Goal: Transaction & Acquisition: Purchase product/service

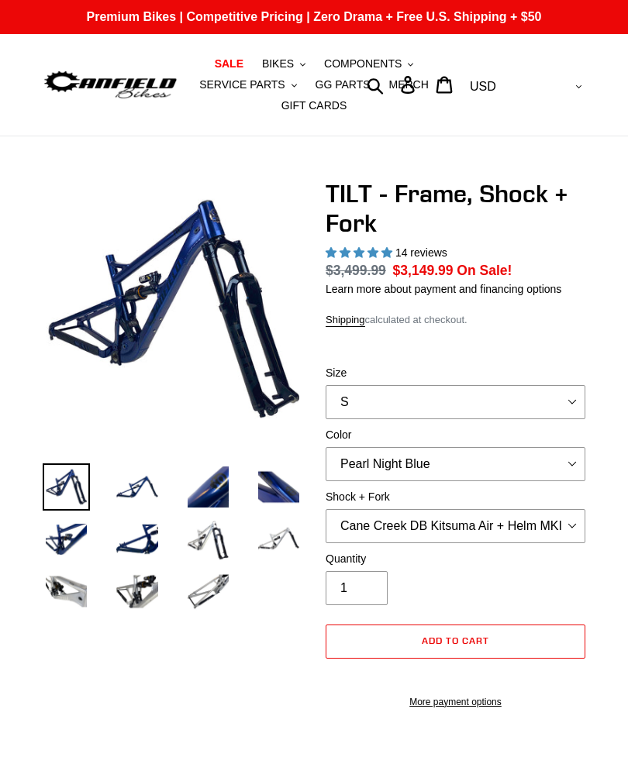
select select "highest-rating"
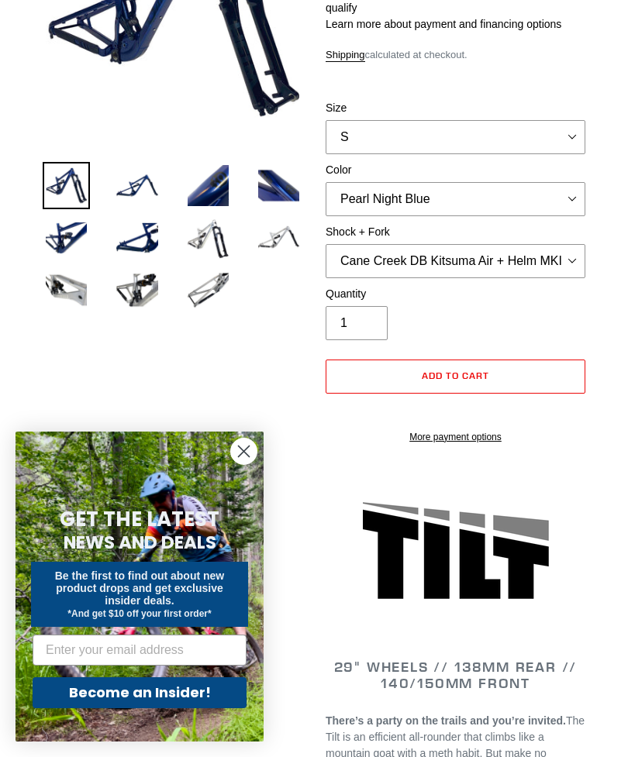
scroll to position [557, 0]
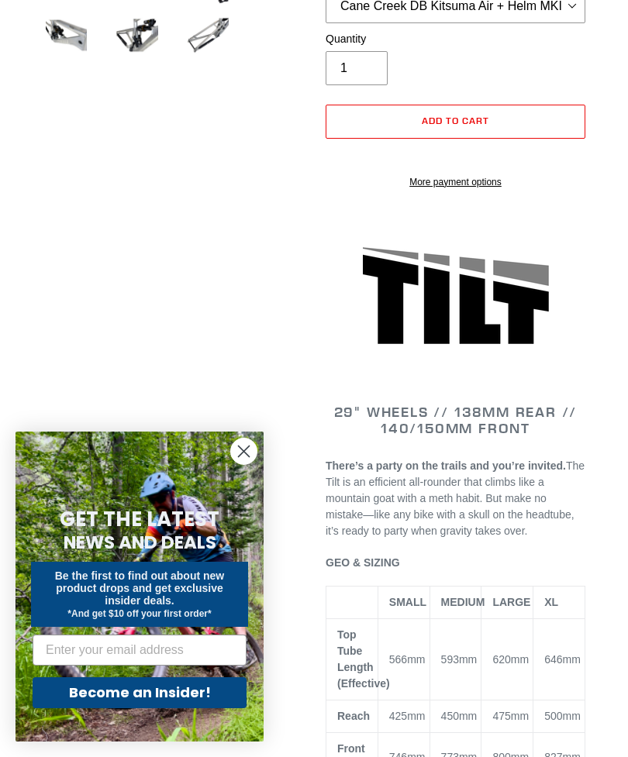
click at [246, 457] on icon "Close dialog" at bounding box center [244, 452] width 11 height 11
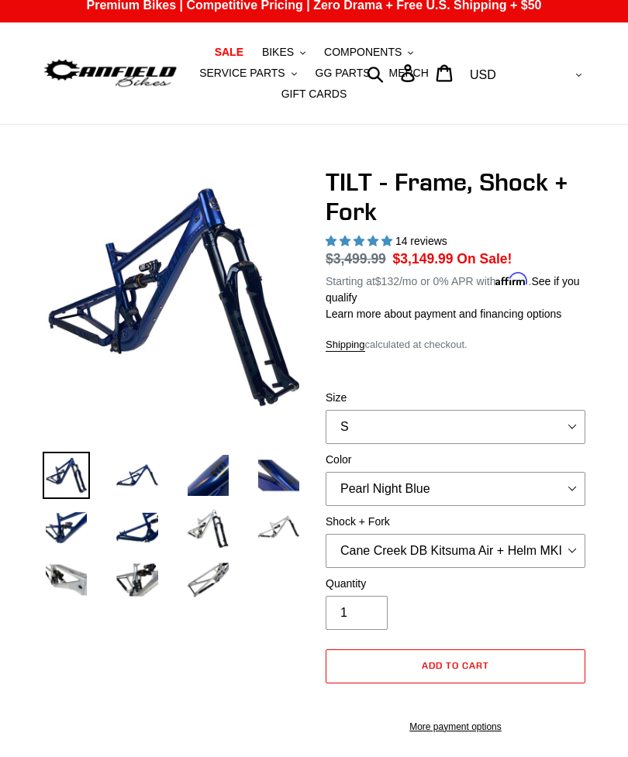
scroll to position [12, 0]
click at [552, 543] on select "Cane Creek DB Kitsuma Air + Helm MKII 140mm Cane Creek DB Kitsuma Air + Fox 36 …" at bounding box center [456, 551] width 260 height 34
click at [498, 549] on select "Cane Creek DB Kitsuma Air + Helm MKII 140mm Cane Creek DB Kitsuma Air + Fox 36 …" at bounding box center [456, 551] width 260 height 34
select select "Cane Creek DB Kitsuma Air + Helm MKII 140mm"
click at [530, 419] on select "S M L XL" at bounding box center [456, 427] width 260 height 34
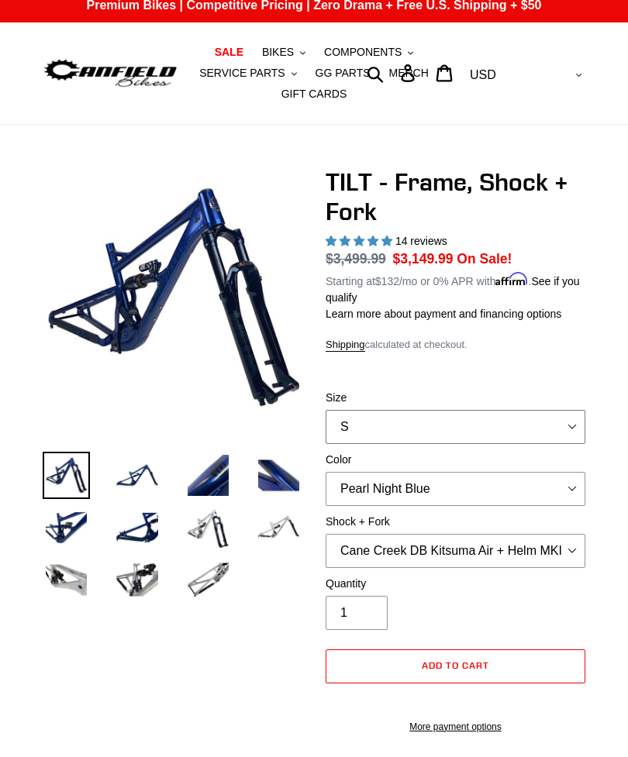
select select "L"
click at [477, 538] on select "Cane Creek DB Kitsuma Air + Helm MKII 140mm Cane Creek DB Kitsuma Air + Fox 36 …" at bounding box center [456, 551] width 260 height 34
select select "EXT Storia V3-S + EXT Era V2.1"
click at [212, 534] on img at bounding box center [208, 527] width 47 height 47
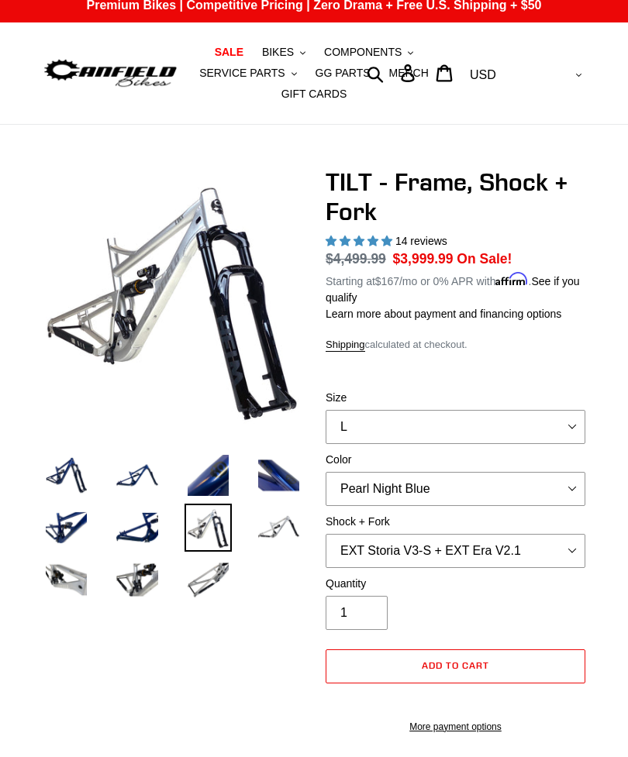
click at [273, 530] on img at bounding box center [278, 527] width 47 height 47
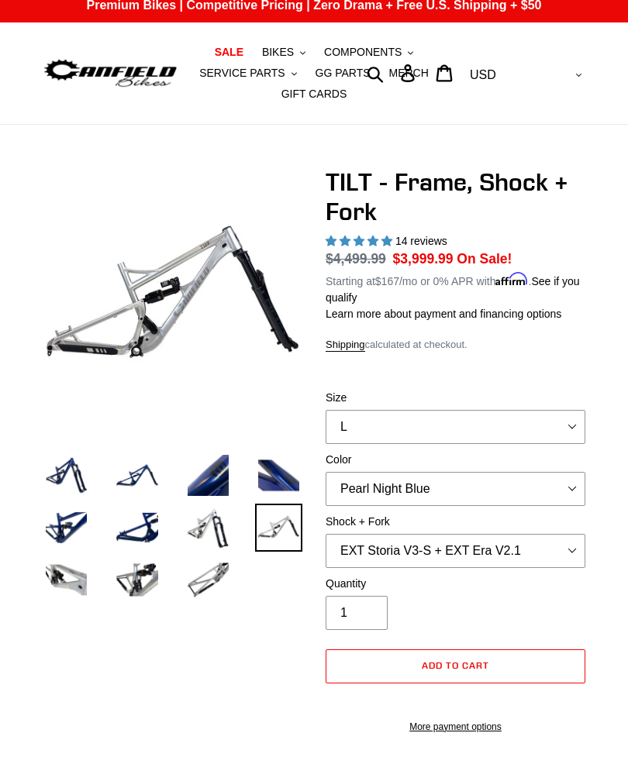
click at [199, 588] on img at bounding box center [208, 580] width 47 height 47
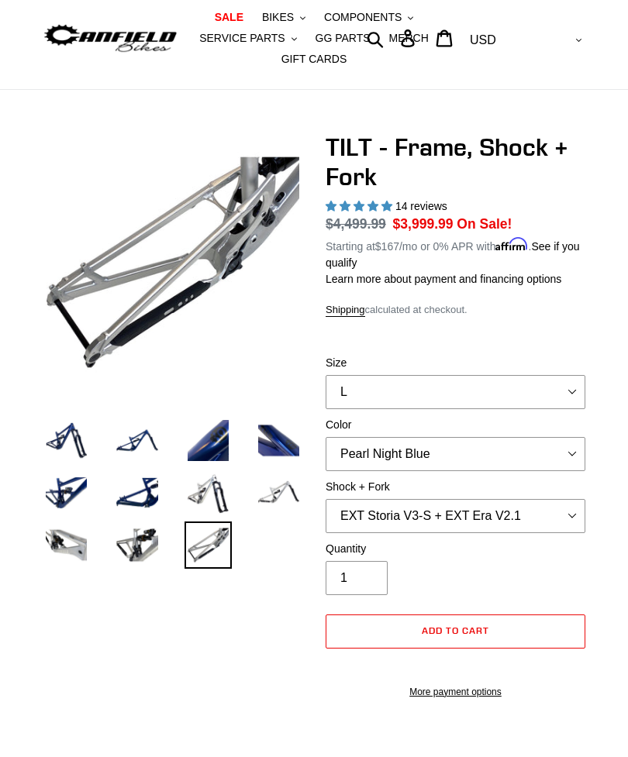
scroll to position [46, 0]
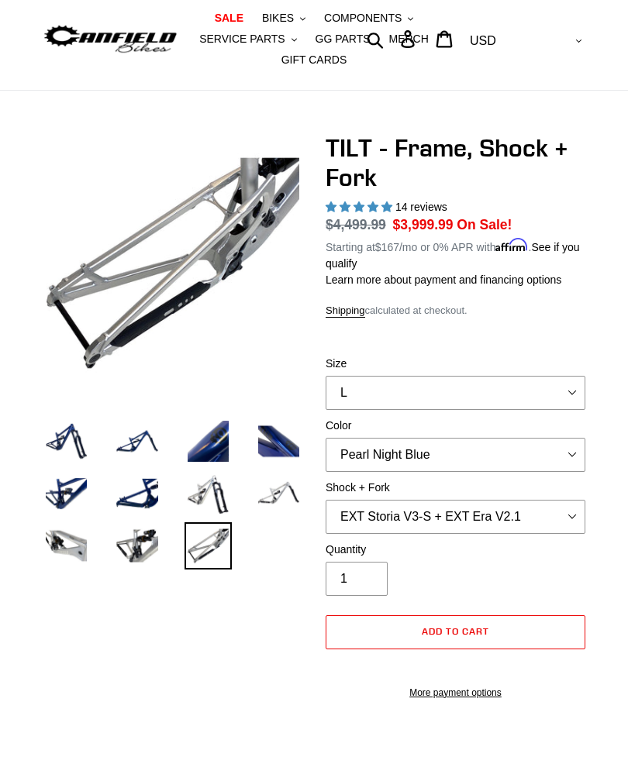
click at [143, 548] on img at bounding box center [136, 546] width 47 height 47
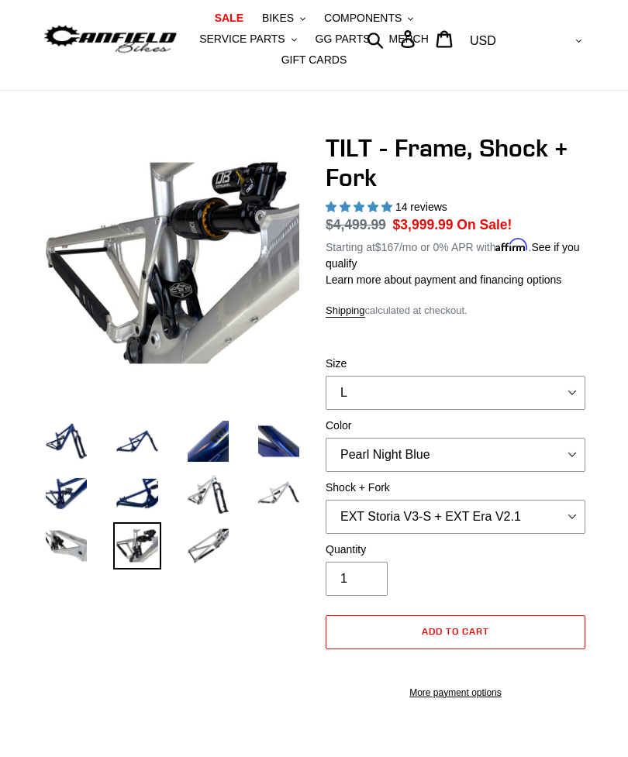
click at [79, 536] on img at bounding box center [66, 546] width 47 height 47
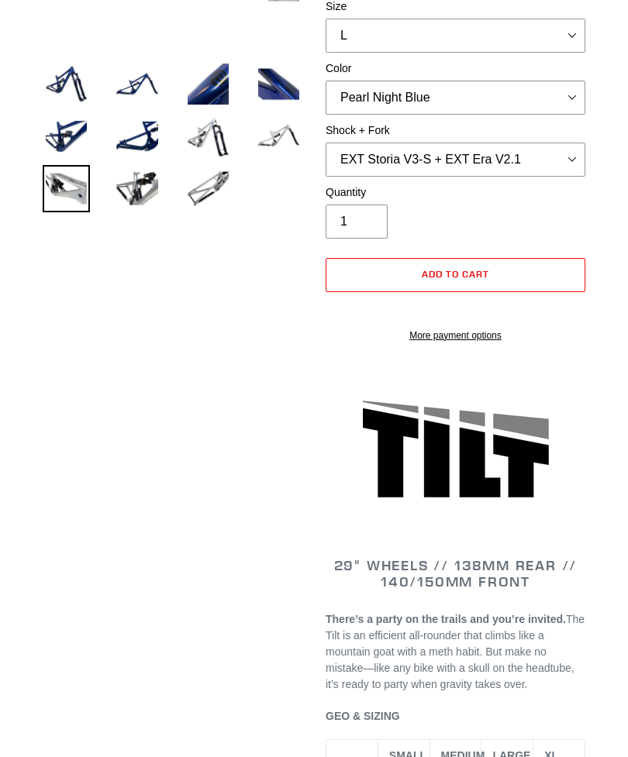
click at [216, 189] on img at bounding box center [208, 188] width 47 height 47
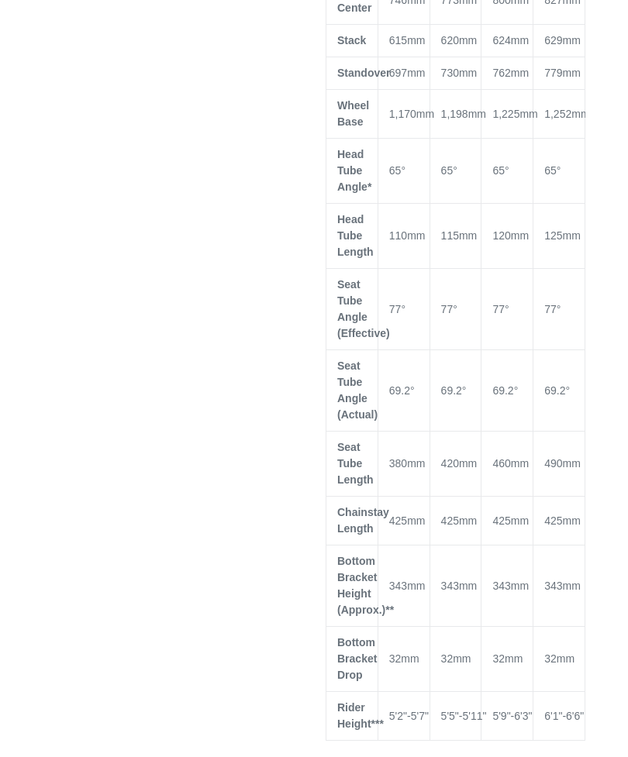
scroll to position [1317, 0]
